Goal: Task Accomplishment & Management: Complete application form

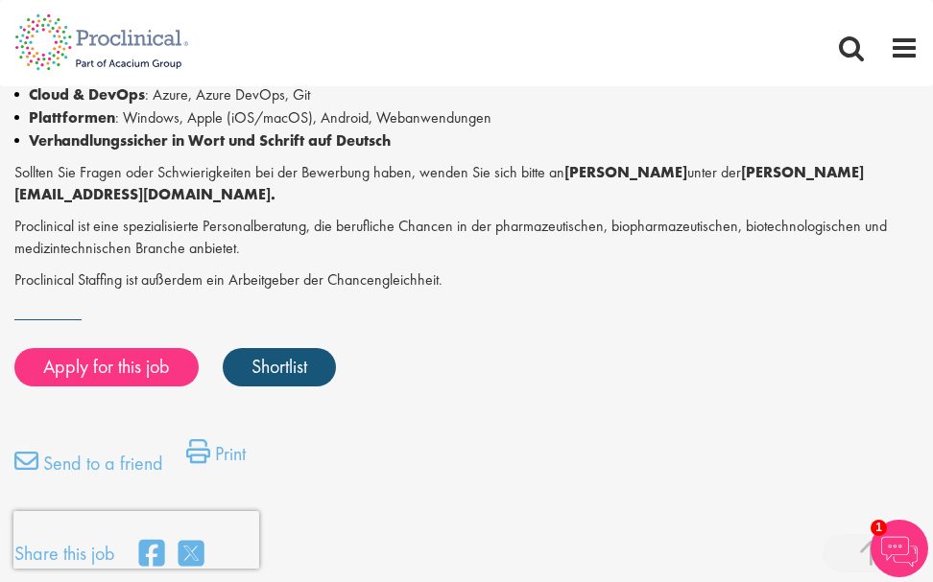
scroll to position [1056, 0]
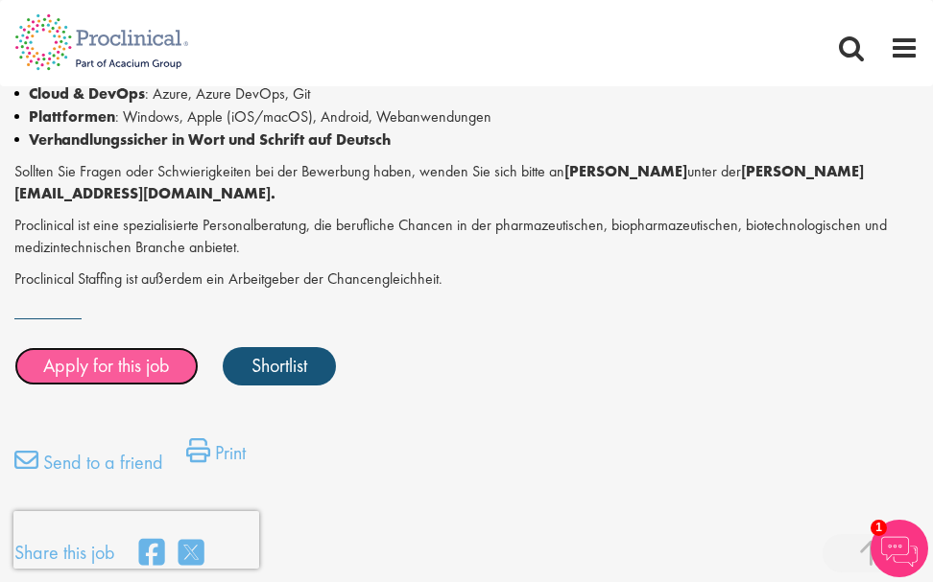
click at [165, 347] on link "Apply for this job" at bounding box center [106, 366] width 184 height 38
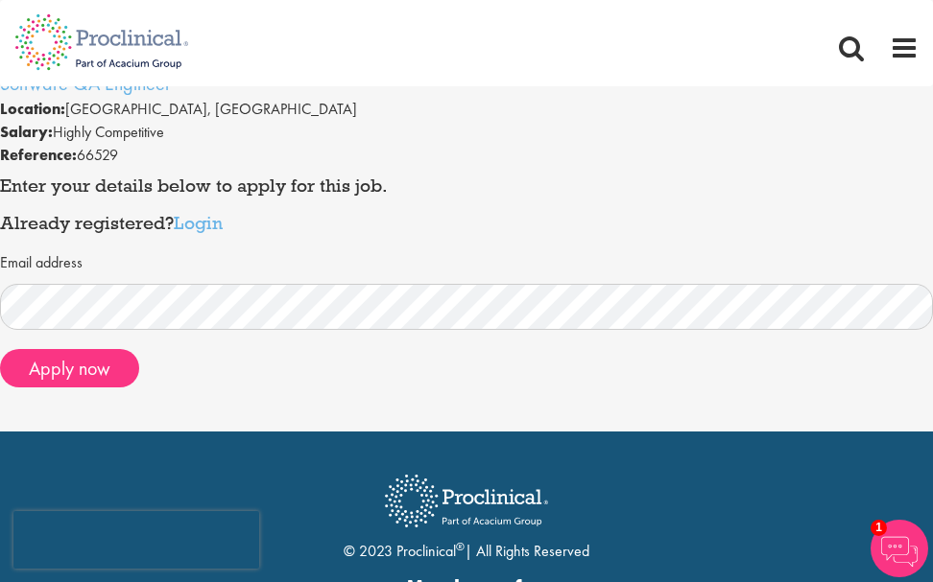
scroll to position [192, 0]
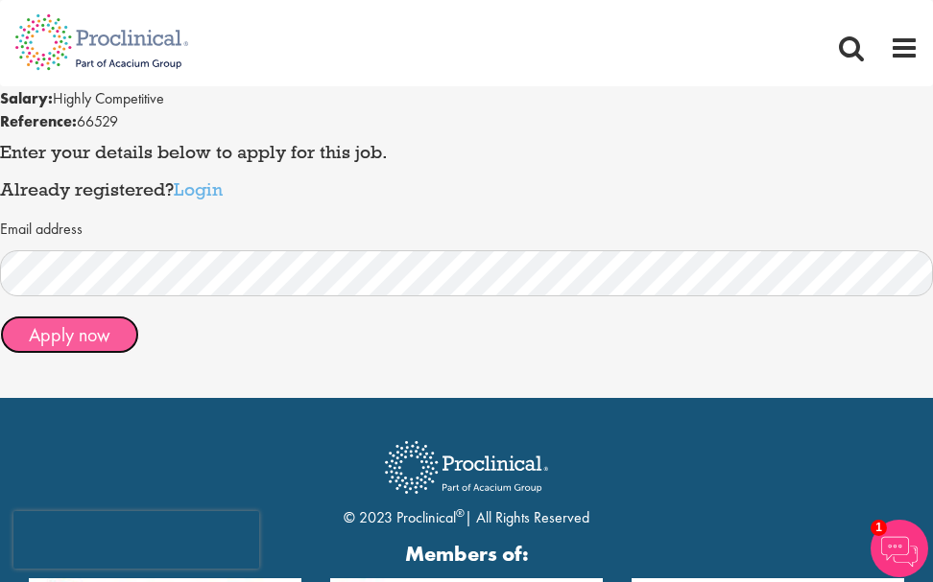
click at [78, 343] on button "Apply now" at bounding box center [69, 335] width 139 height 38
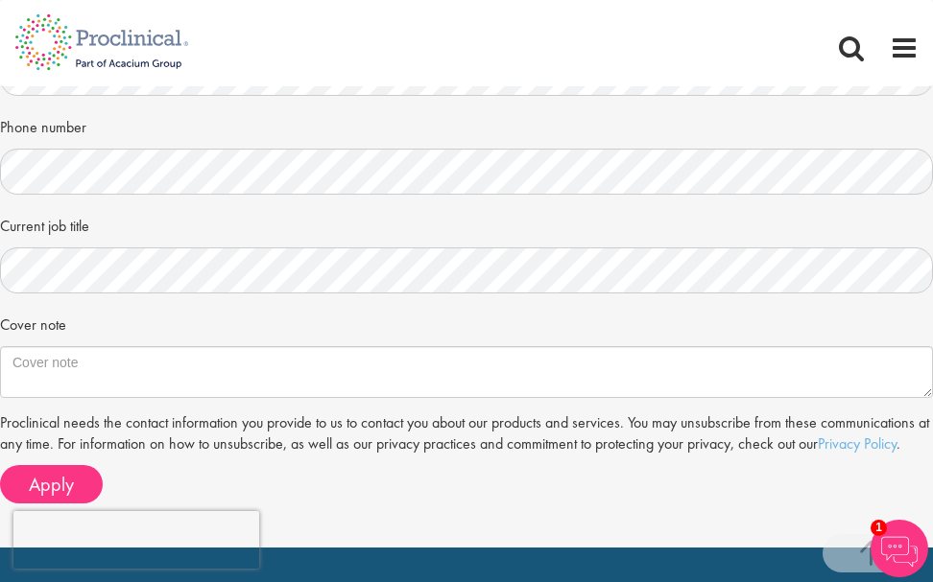
scroll to position [672, 0]
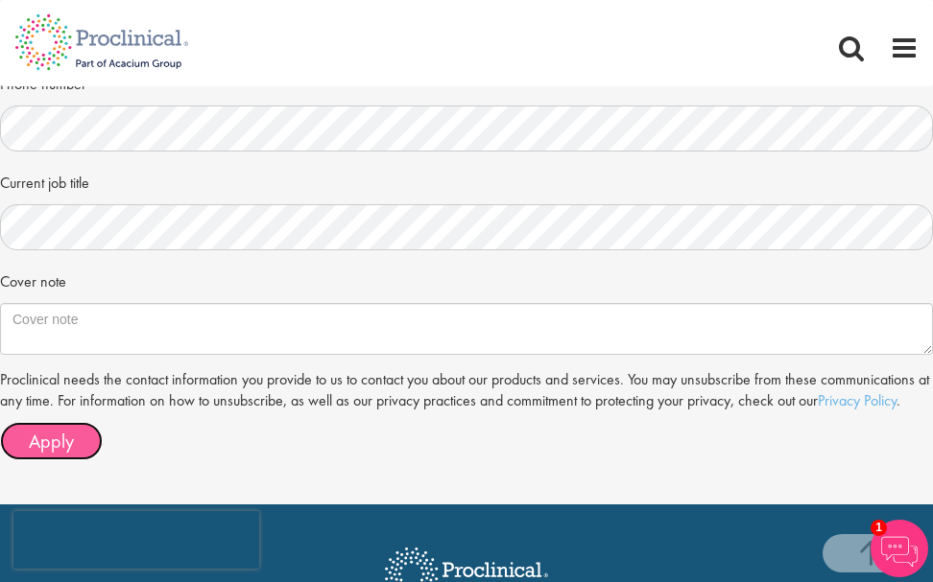
click at [46, 429] on span "Apply" at bounding box center [51, 441] width 45 height 25
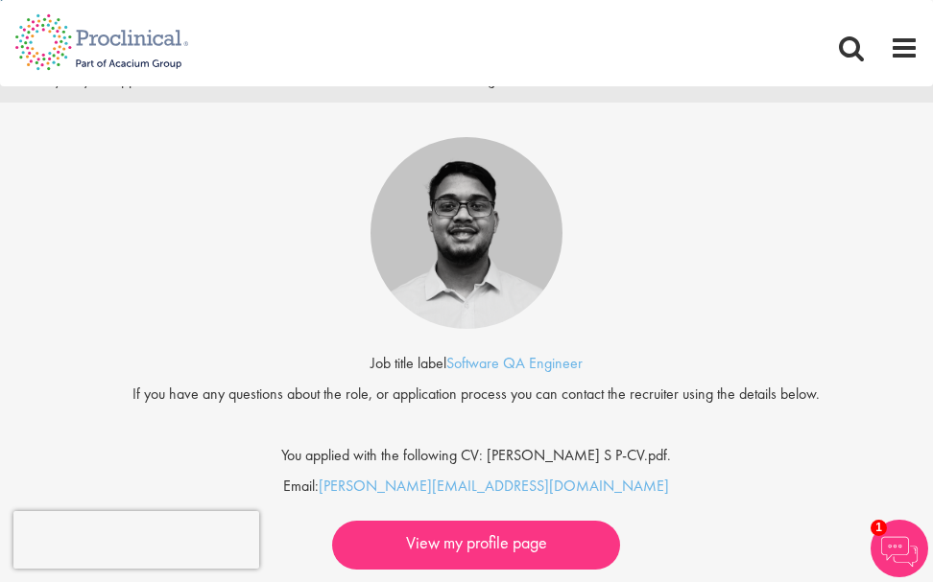
scroll to position [96, 0]
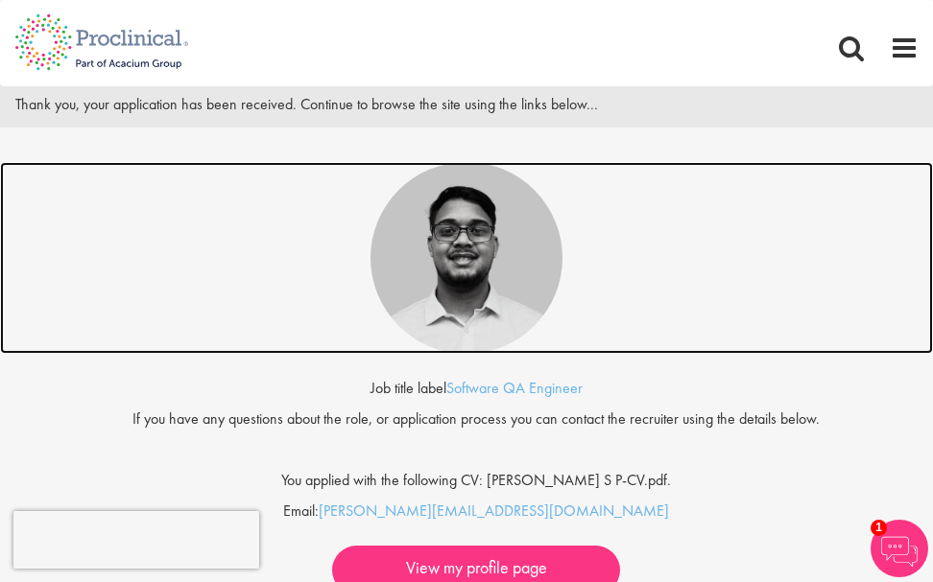
click at [486, 339] on img at bounding box center [466, 258] width 192 height 192
